Goal: Task Accomplishment & Management: Manage account settings

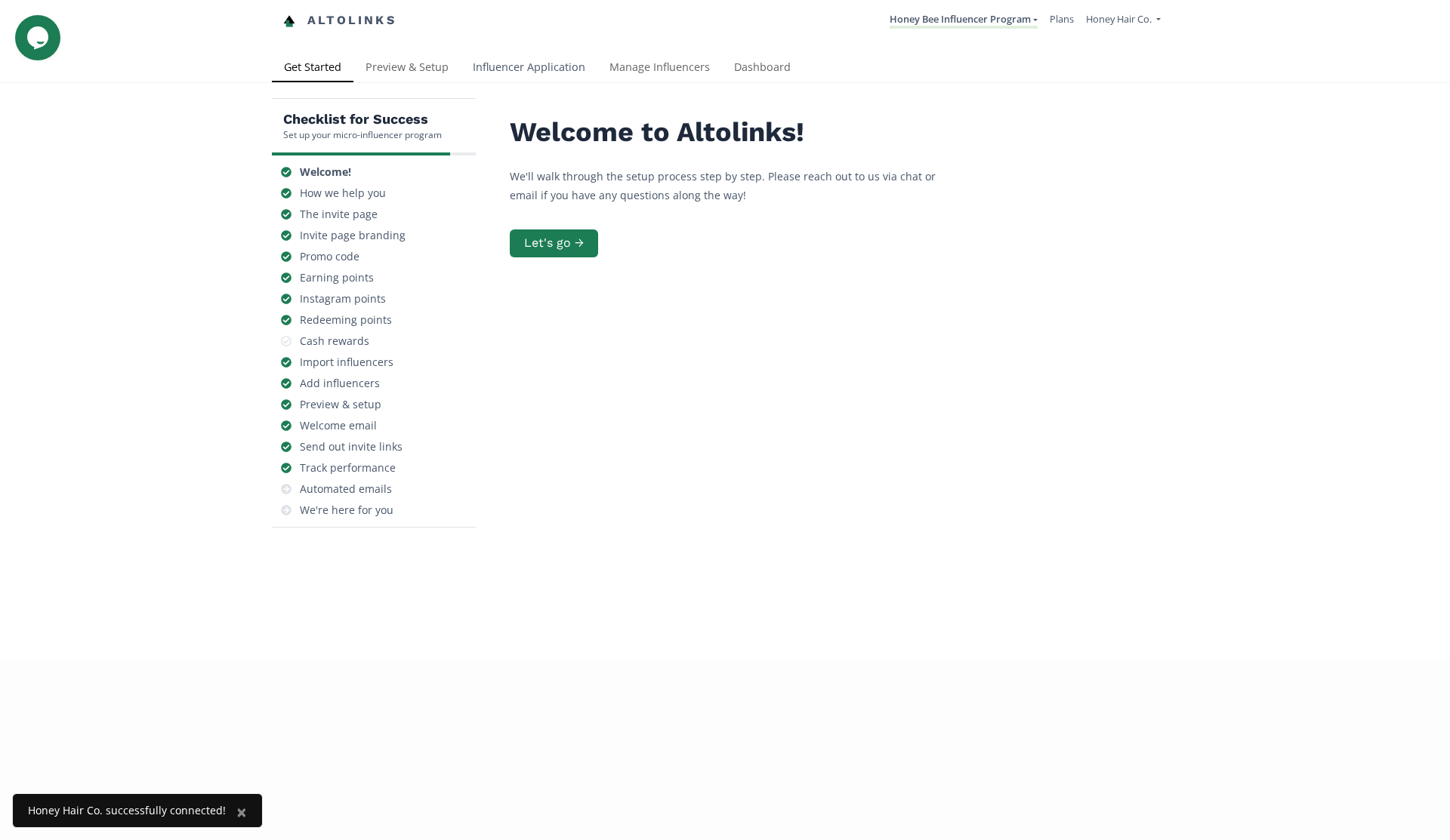
click at [525, 72] on link "Influencer Application" at bounding box center [529, 68] width 137 height 30
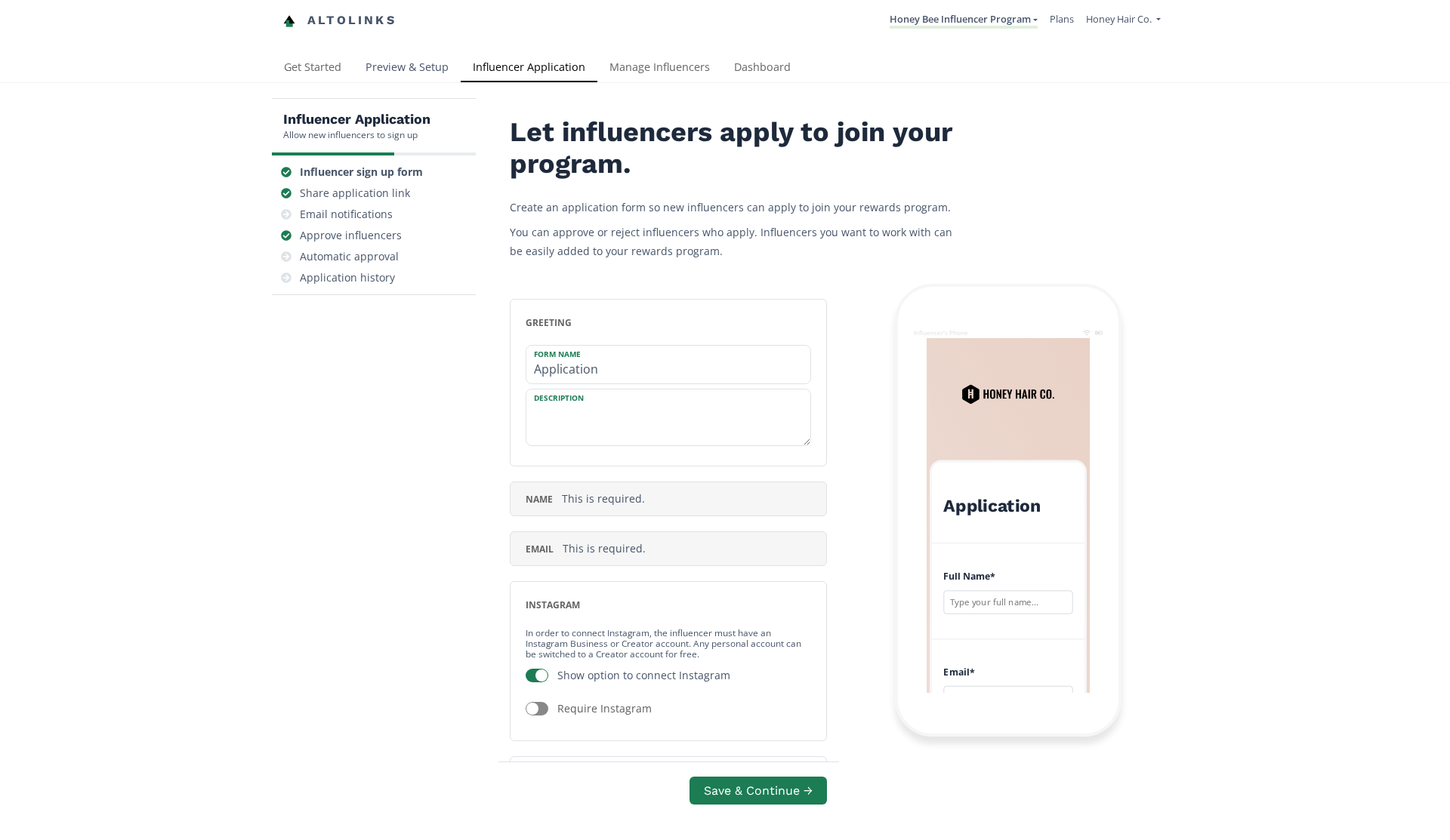
click at [430, 74] on link "Preview & Setup" at bounding box center [407, 68] width 107 height 30
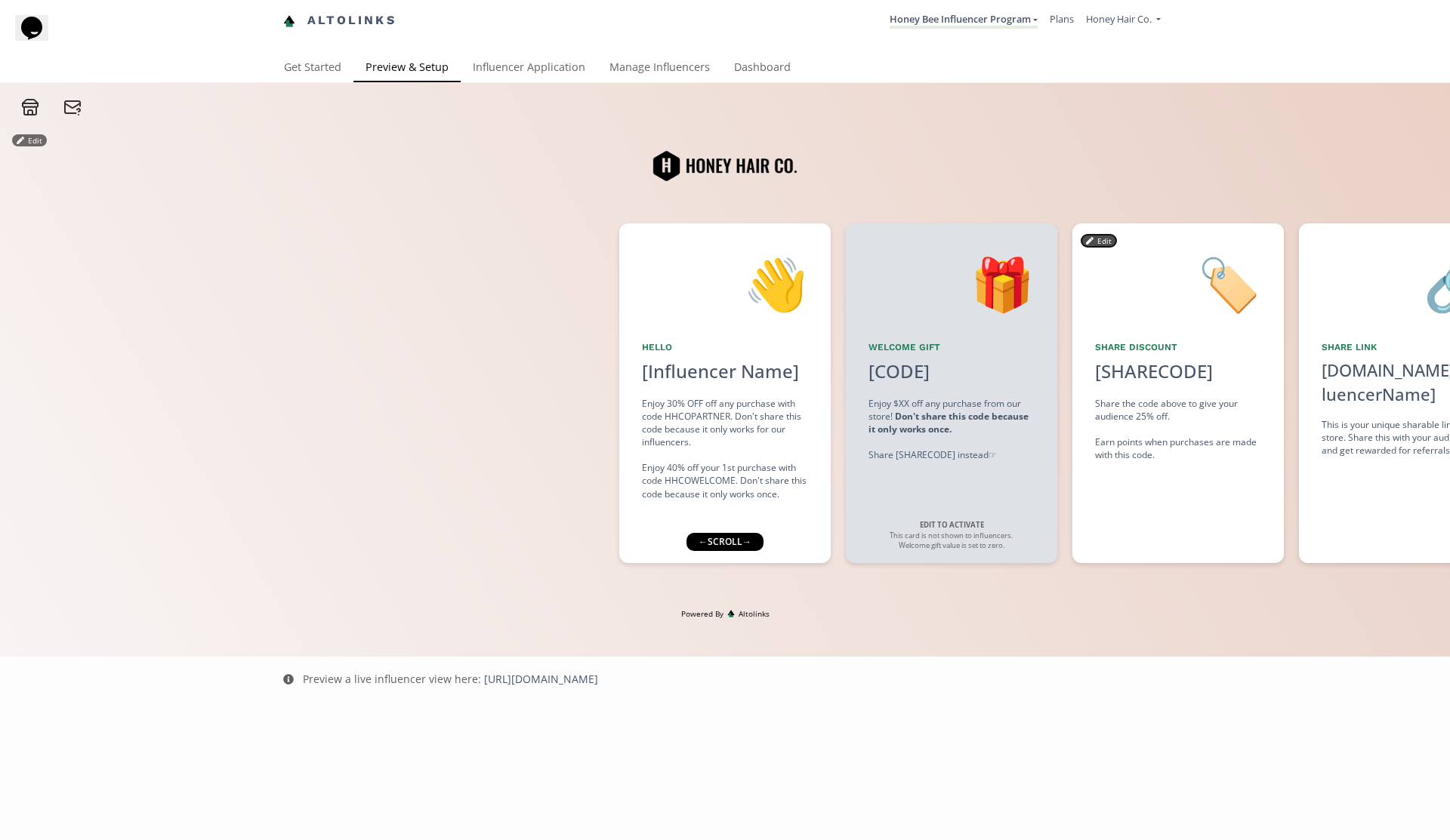
click at [1106, 242] on button "Edit" at bounding box center [1098, 240] width 34 height 12
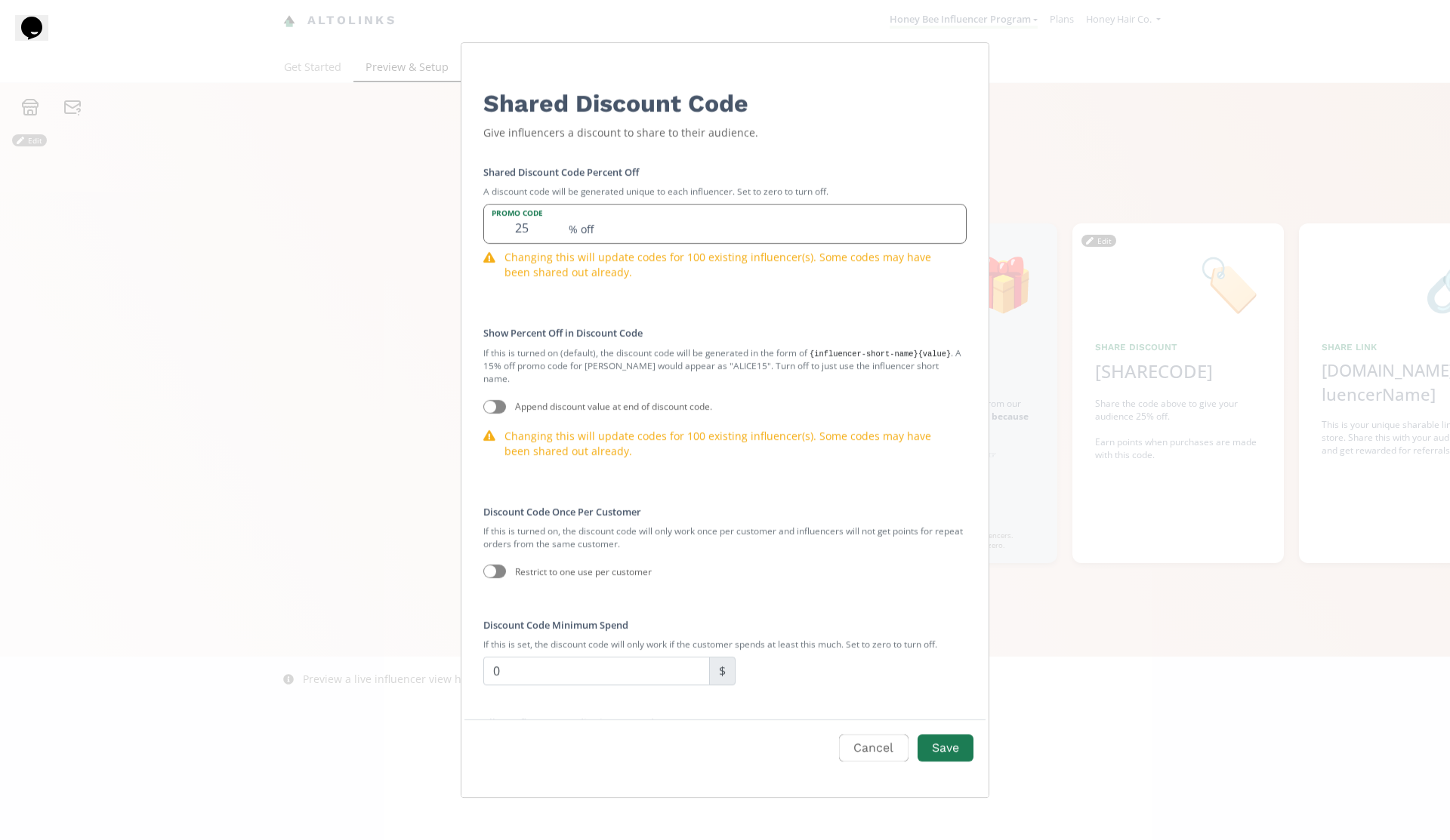
click at [520, 230] on input "25" at bounding box center [521, 225] width 75 height 39
type input "15"
click at [943, 747] on button "Save" at bounding box center [945, 749] width 61 height 33
